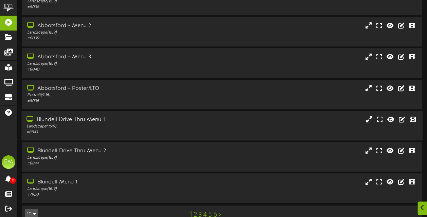
scroll to position [153, 0]
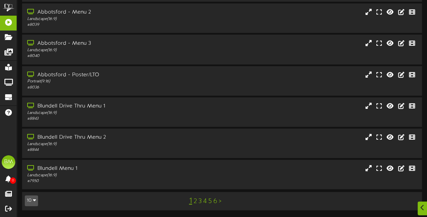
click at [195, 203] on link "2" at bounding box center [194, 201] width 3 height 7
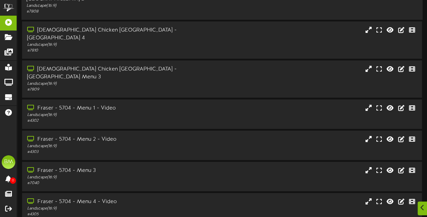
scroll to position [152, 0]
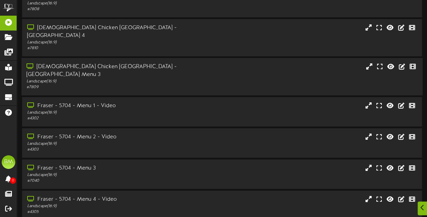
click at [153, 85] on div "# 7809" at bounding box center [105, 88] width 157 height 6
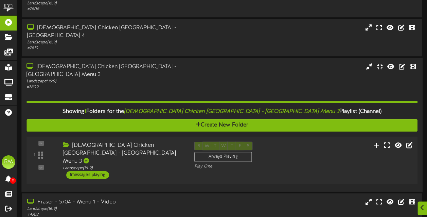
click at [102, 171] on div "1 messages playing" at bounding box center [87, 174] width 43 height 7
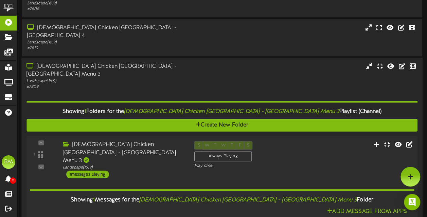
scroll to position [84, 0]
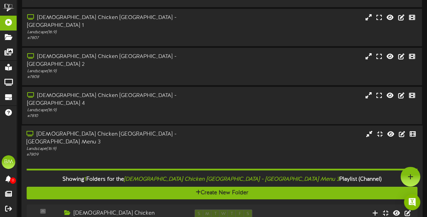
click at [171, 152] on div "# 7809" at bounding box center [105, 155] width 157 height 6
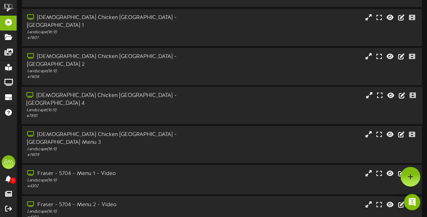
click at [179, 92] on div "[DEMOGRAPHIC_DATA] Chicken [GEOGRAPHIC_DATA] - [GEOGRAPHIC_DATA] 4" at bounding box center [105, 100] width 157 height 16
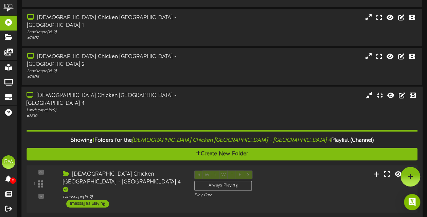
click at [94, 200] on div "1 messages playing" at bounding box center [87, 203] width 43 height 7
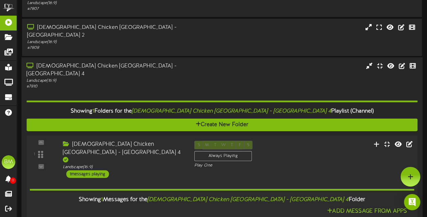
scroll to position [50, 0]
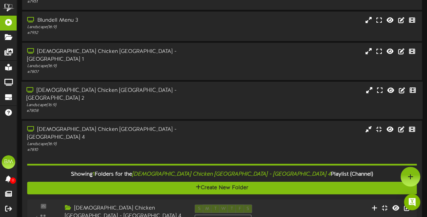
click at [142, 87] on div "[DEMOGRAPHIC_DATA] Chicken [GEOGRAPHIC_DATA] - [GEOGRAPHIC_DATA] 2" at bounding box center [105, 95] width 157 height 16
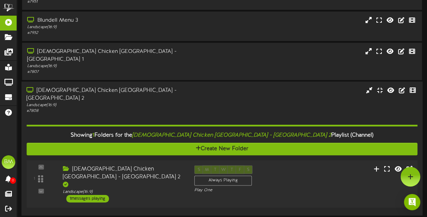
click at [105, 195] on div "1 messages playing" at bounding box center [87, 198] width 43 height 7
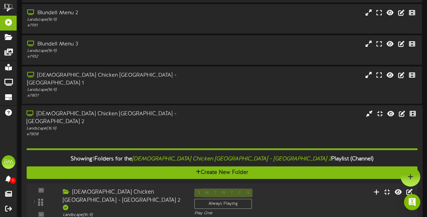
scroll to position [0, 0]
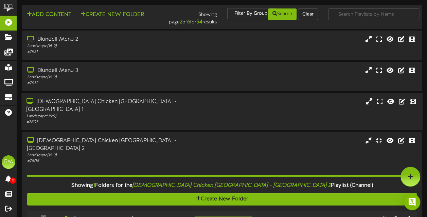
click at [137, 114] on div "Landscape ( 16:9 )" at bounding box center [105, 117] width 157 height 6
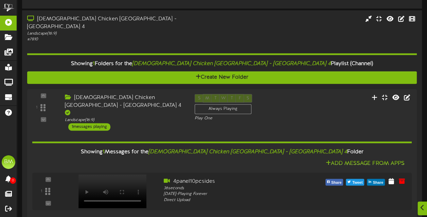
scroll to position [436, 0]
